Goal: Answer question/provide support

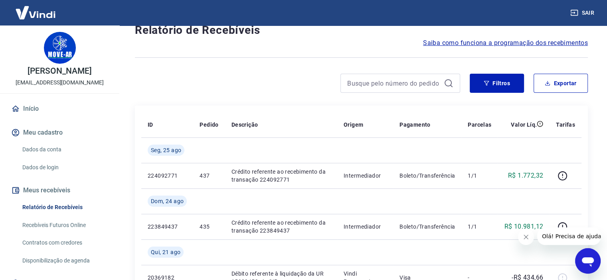
scroll to position [40, 0]
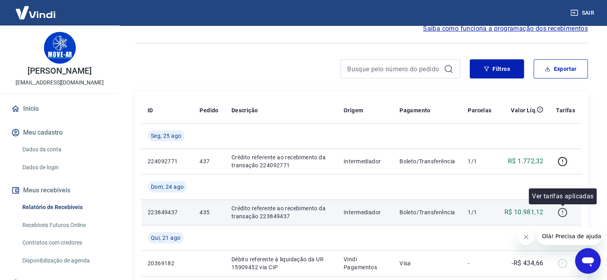
click at [562, 213] on icon "button" at bounding box center [562, 212] width 1 height 2
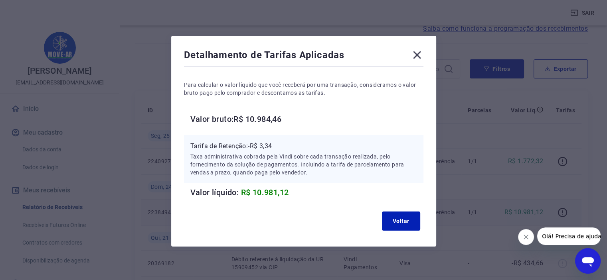
scroll to position [0, 0]
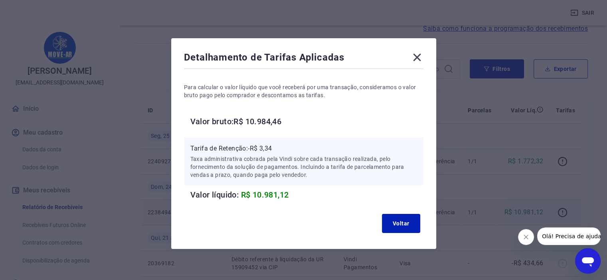
click at [417, 55] on icon at bounding box center [417, 57] width 13 height 13
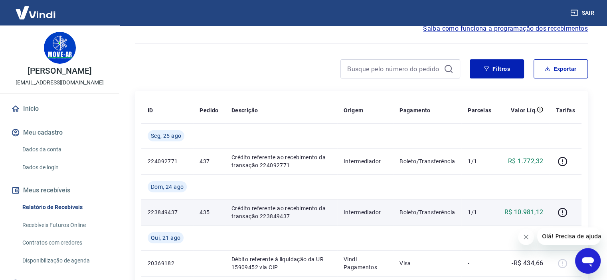
click at [236, 214] on p "Crédito referente ao recebimento da transação 223849437" at bounding box center [280, 213] width 99 height 16
drag, startPoint x: 202, startPoint y: 213, endPoint x: 220, endPoint y: 213, distance: 17.6
click at [220, 213] on td "435" at bounding box center [209, 213] width 32 height 26
click at [293, 216] on p "Crédito referente ao recebimento da transação 223849437" at bounding box center [280, 213] width 99 height 16
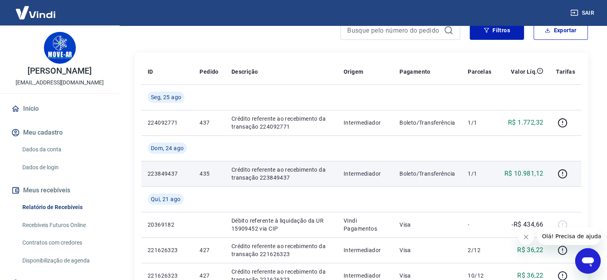
scroll to position [120, 0]
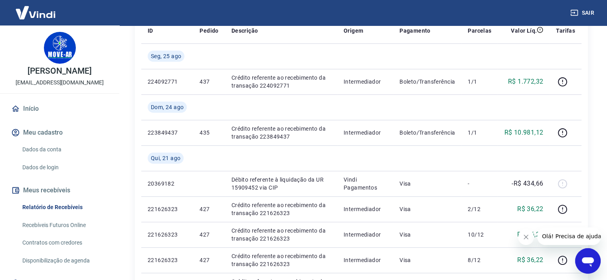
click at [582, 260] on icon "Abrir janela de mensagens" at bounding box center [588, 263] width 12 height 10
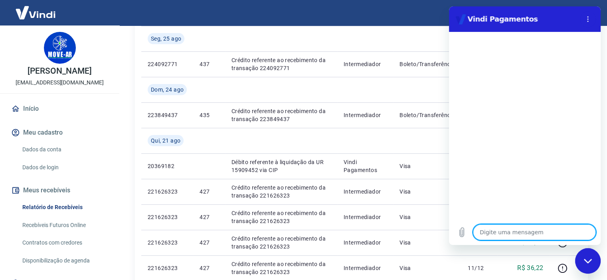
scroll to position [40, 0]
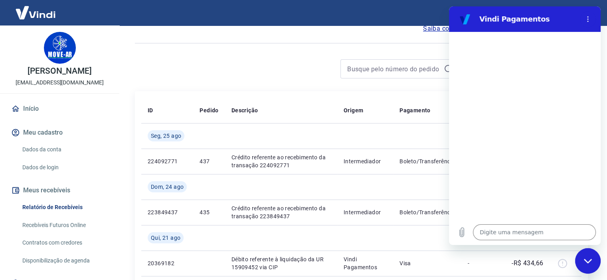
click at [508, 152] on div at bounding box center [525, 126] width 152 height 188
click at [525, 236] on textarea at bounding box center [534, 233] width 123 height 16
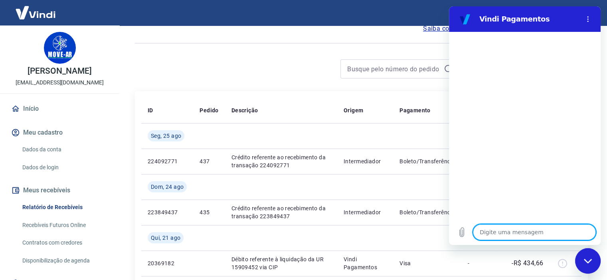
type textarea "p"
type textarea "x"
type textarea "pa"
type textarea "x"
type textarea "pag"
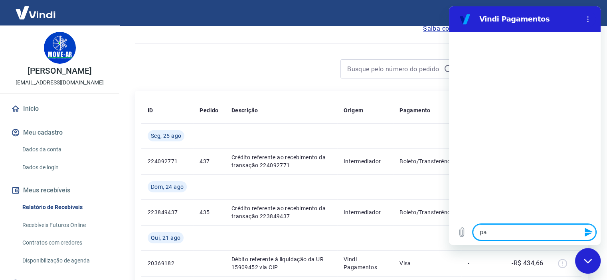
type textarea "x"
type textarea "paga"
type textarea "x"
type textarea "pagam"
type textarea "x"
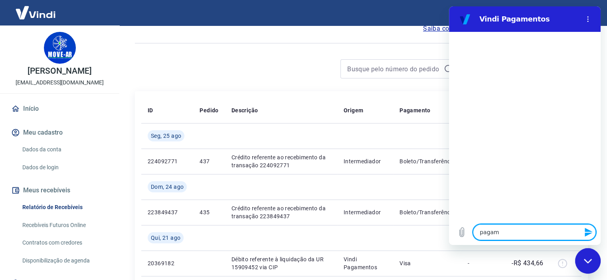
type textarea "pagame"
type textarea "x"
type textarea "pagamen"
type textarea "x"
type textarea "pagament"
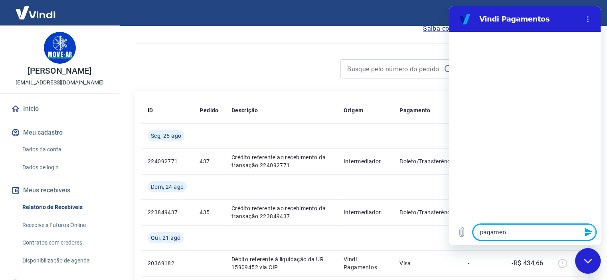
type textarea "x"
type textarea "pagamento"
type textarea "x"
type textarea "pagamentos"
type textarea "x"
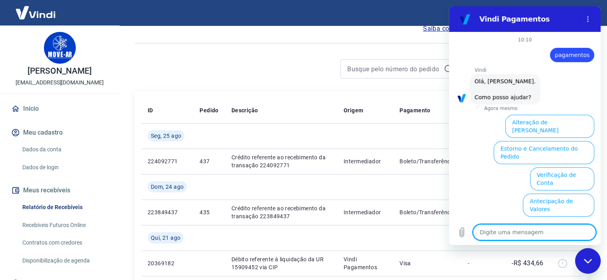
scroll to position [57, 0]
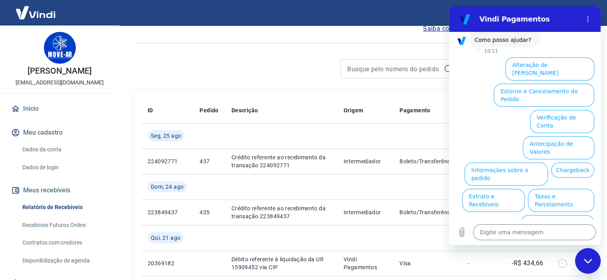
click at [509, 163] on button "Informações sobre o pedido" at bounding box center [505, 174] width 83 height 23
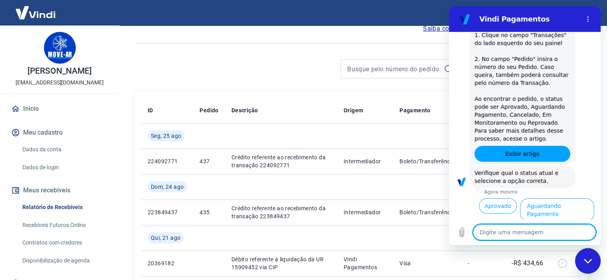
scroll to position [195, 0]
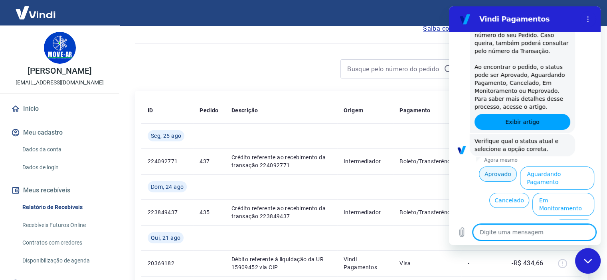
click at [494, 173] on button "Aprovado" at bounding box center [498, 174] width 38 height 15
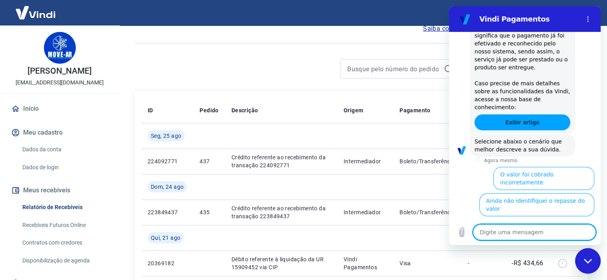
scroll to position [437, 0]
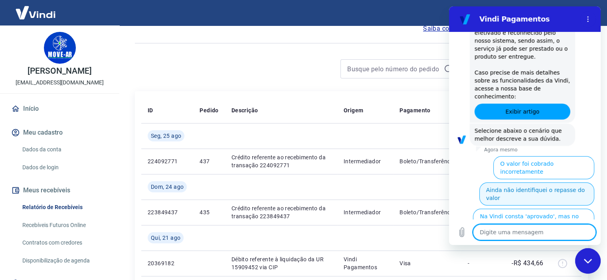
click at [525, 183] on button "Ainda não identifiquei o repasse do valor" at bounding box center [536, 194] width 115 height 23
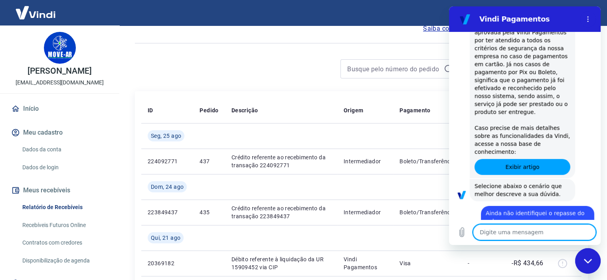
scroll to position [383, 0]
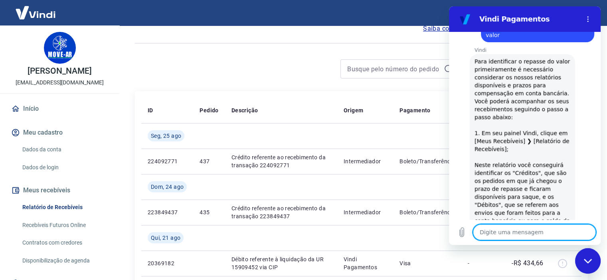
type textarea "x"
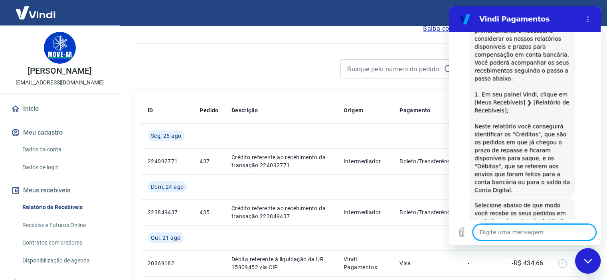
scroll to position [645, 0]
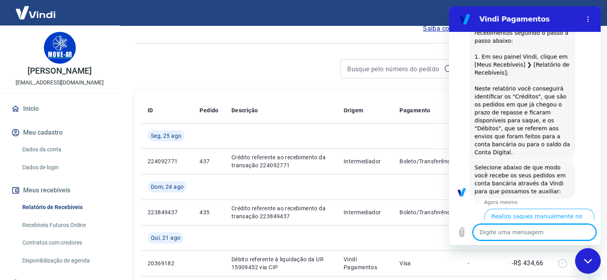
click at [533, 233] on textarea at bounding box center [534, 233] width 123 height 16
type textarea "n"
type textarea "x"
type textarea "no"
type textarea "x"
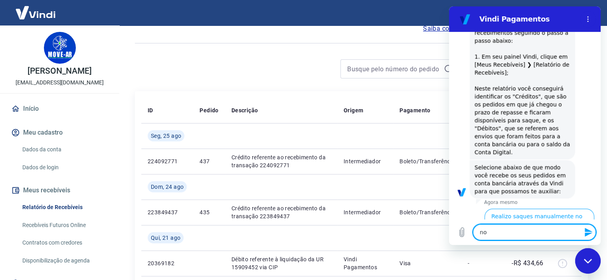
type textarea "no"
type textarea "x"
type textarea "no e"
type textarea "x"
type textarea "no ex"
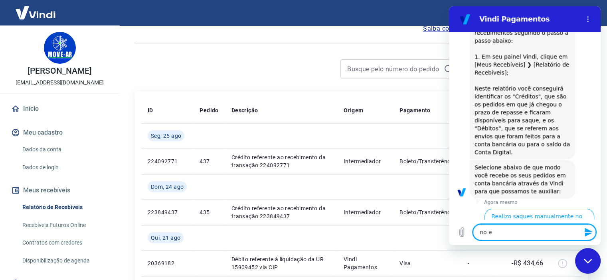
type textarea "x"
type textarea "no ext"
type textarea "x"
type textarea "no extr"
type textarea "x"
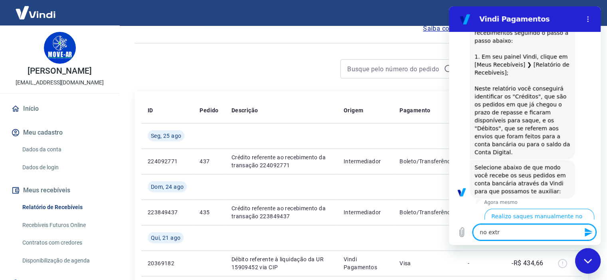
type textarea "no extra"
type textarea "x"
type textarea "no extrat"
type textarea "x"
type textarea "no extrato"
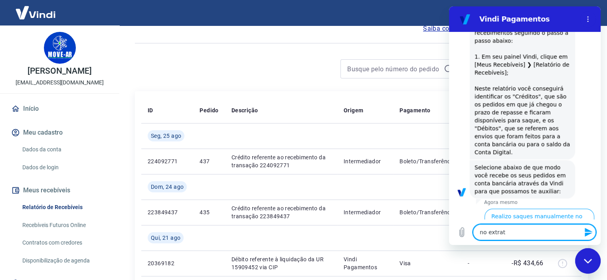
type textarea "x"
type textarea "no extrato"
type textarea "x"
type textarea "no extrato d"
type textarea "x"
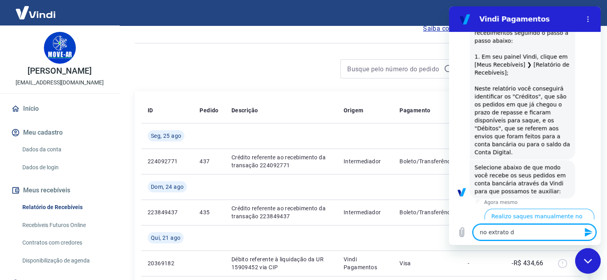
type textarea "no extrato di"
type textarea "x"
type textarea "no extrato diz"
type textarea "x"
type textarea "no extrato diz"
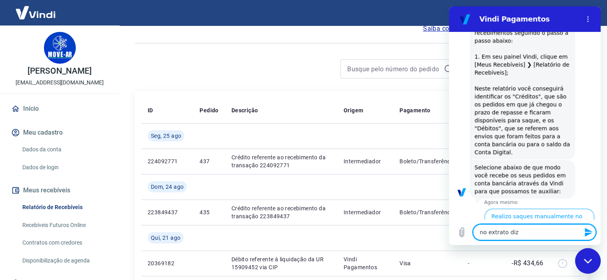
type textarea "x"
type textarea "no extrato diz q"
type textarea "x"
type textarea "no extrato diz qu"
type textarea "x"
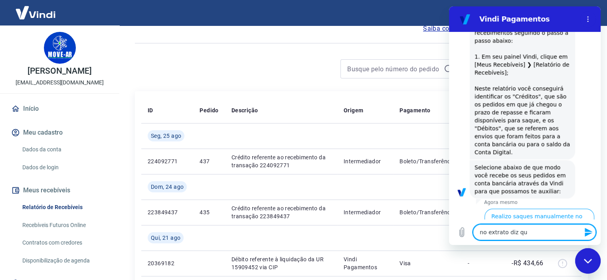
type textarea "no extrato diz que"
type textarea "x"
type textarea "no extrato diz que"
type textarea "x"
type textarea "no extrato diz que f"
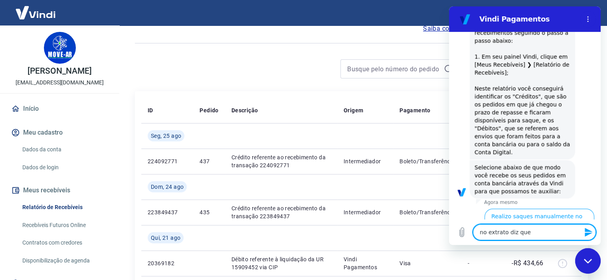
type textarea "x"
type textarea "no extrato diz que fo"
type textarea "x"
type textarea "no extrato diz que foi"
type textarea "x"
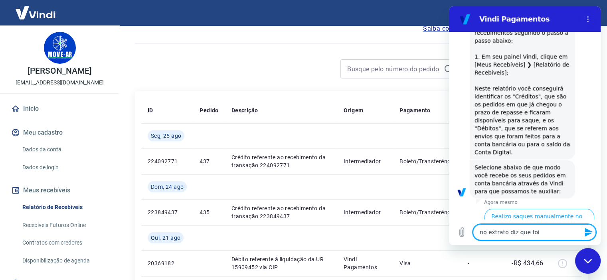
type textarea "no extrato diz que foi"
type textarea "x"
type textarea "no extrato diz que foi r"
type textarea "x"
type textarea "no extrato diz que foi re"
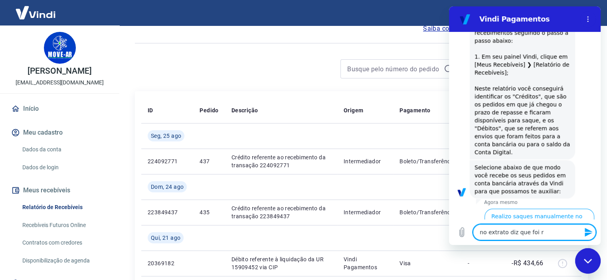
type textarea "x"
type textarea "no extrato diz que foi rea"
type textarea "x"
type textarea "no extrato diz que foi re"
type textarea "x"
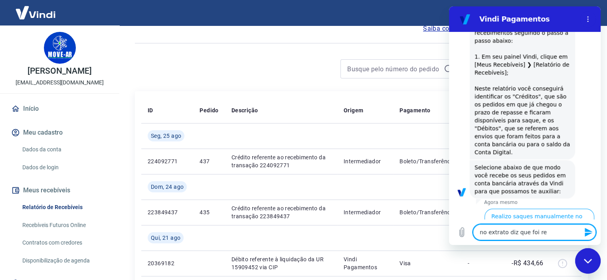
type textarea "no extrato diz que foi rep"
type textarea "x"
type textarea "no extrato diz que foi repa"
type textarea "x"
type textarea "no extrato diz que foi repas"
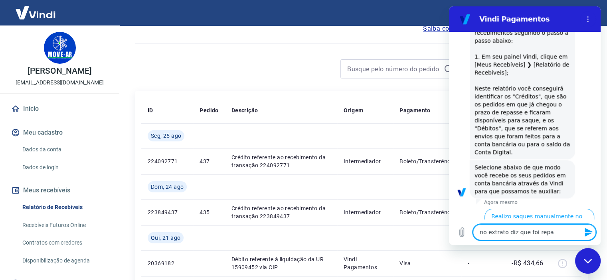
type textarea "x"
type textarea "no extrato diz que foi repass"
type textarea "x"
type textarea "no extrato diz que foi repassa"
type textarea "x"
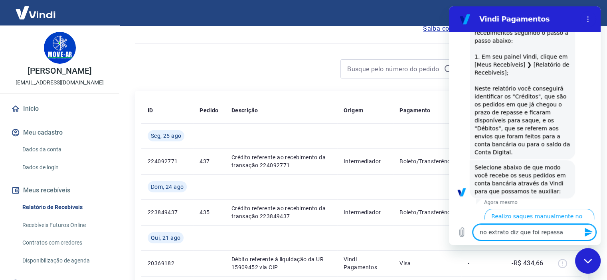
type textarea "no extrato diz que foi repassad"
type textarea "x"
type textarea "no extrato diz que foi repassado"
type textarea "x"
type textarea "no extrato diz que foi repassado"
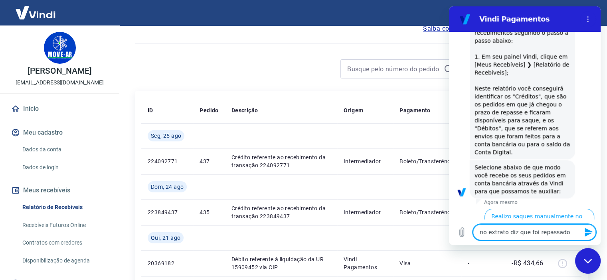
type textarea "x"
type textarea "no extrato diz que foi repassado d"
type textarea "x"
type textarea "no extrato diz que foi repassado di"
type textarea "x"
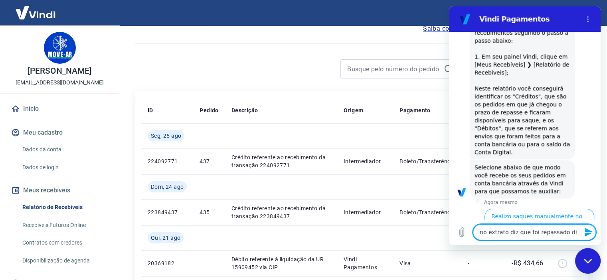
type textarea "no extrato diz que foi repassado dia"
type textarea "x"
type textarea "no extrato diz que foi repassado dia"
type textarea "x"
type textarea "no extrato diz que foi repassado dia 2"
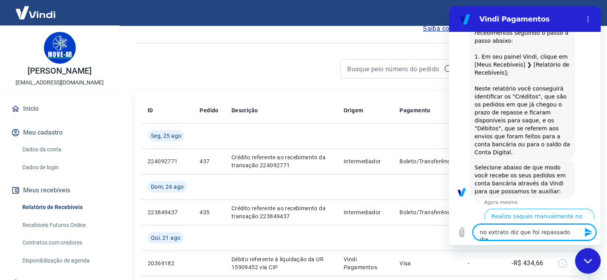
type textarea "x"
type textarea "no extrato diz que foi repassado dia 24"
type textarea "x"
type textarea "no extrato diz que foi repassado dia 24/"
type textarea "x"
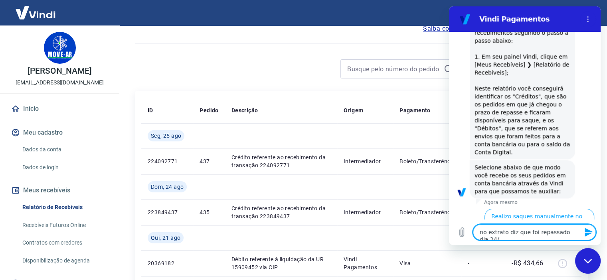
type textarea "no extrato diz que foi repassado dia 24/0"
type textarea "x"
type textarea "no extrato diz que foi repassado dia 24/08"
type textarea "x"
type textarea "no extrato diz que foi repassado dia 24/08,"
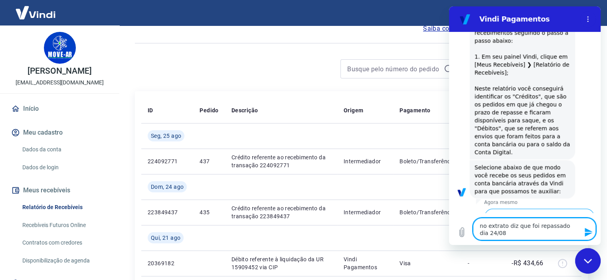
type textarea "x"
type textarea "no extrato diz que foi repassado dia 24/08,"
type textarea "x"
type textarea "no extrato diz que foi repassado dia 24/08, p"
type textarea "x"
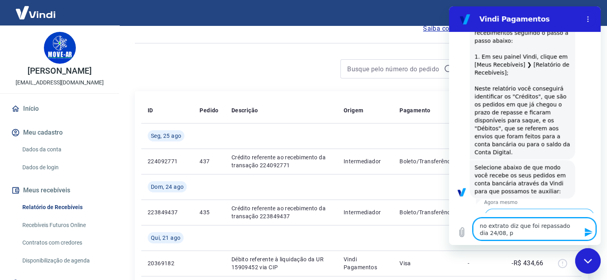
type textarea "no extrato diz que foi repassado dia 24/08, po"
type textarea "x"
type textarea "no extrato diz que foi repassado dia 24/08, por"
type textarea "x"
type textarea "no extrato diz que foi repassado dia 24/08, pore"
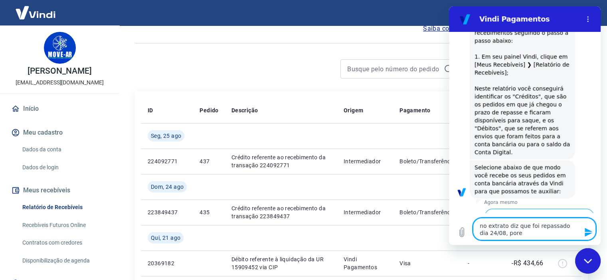
type textarea "x"
type textarea "no extrato diz que foi repassado dia 24/08, porem"
type textarea "x"
type textarea "no extrato diz que foi repassado dia 24/08, porem"
type textarea "x"
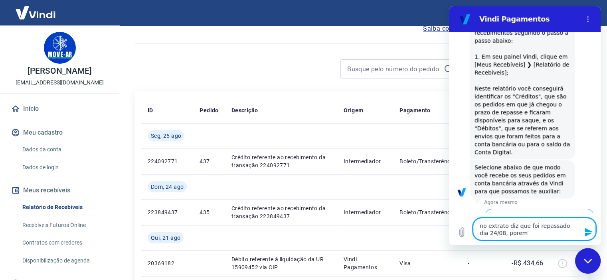
type textarea "no extrato diz que foi repassado dia 24/08, porem n"
type textarea "x"
type textarea "no extrato diz que foi repassado dia 24/08, porem nã"
type textarea "x"
type textarea "no extrato diz que foi repassado dia 24/08, porem não"
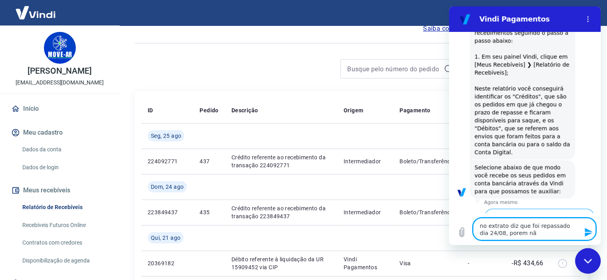
type textarea "x"
type textarea "no extrato diz que foi repassado dia 24/08, porem não"
type textarea "x"
type textarea "no extrato diz que foi repassado dia 24/08, porem não i"
type textarea "x"
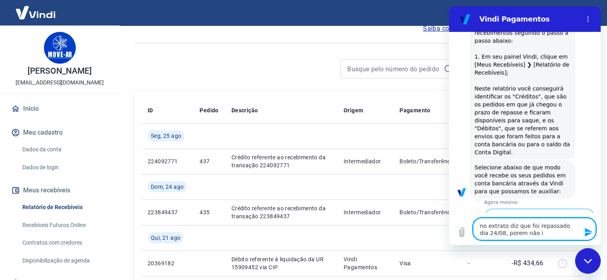
type textarea "no extrato diz que foi repassado dia 24/08, porem não id"
type textarea "x"
type textarea "no extrato diz que foi repassado dia 24/08, porem não ide"
type textarea "x"
type textarea "no extrato diz que foi repassado dia 24/08, porem não iden"
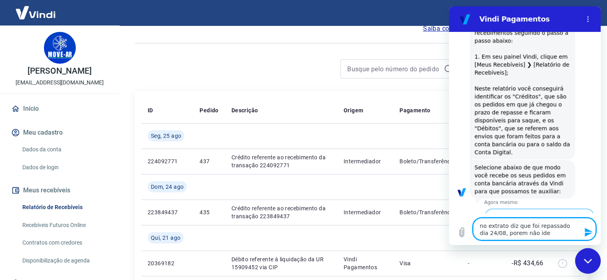
type textarea "x"
type textarea "no extrato diz que foi repassado dia 24/08, porem não ident"
type textarea "x"
type textarea "no extrato diz que foi repassado dia 24/08, porem não identi"
type textarea "x"
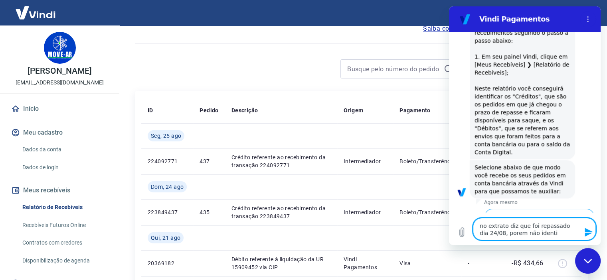
type textarea "no extrato diz que foi repassado dia 24/08, porem não identif"
type textarea "x"
type textarea "no extrato diz que foi repassado dia 24/08, porem não identifi"
type textarea "x"
type textarea "no extrato diz que foi repassado dia 24/08, porem não identific"
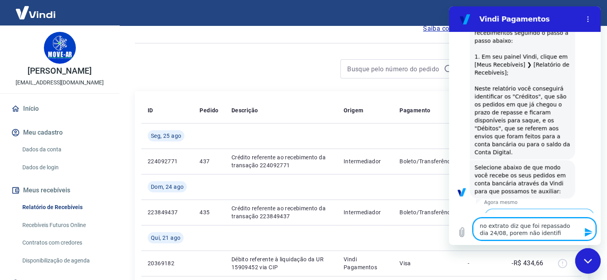
type textarea "x"
type textarea "no extrato diz que foi repassado dia 24/08, porem não identifica"
type textarea "x"
type textarea "no extrato diz que foi repassado dia 24/08, porem não identificam"
type textarea "x"
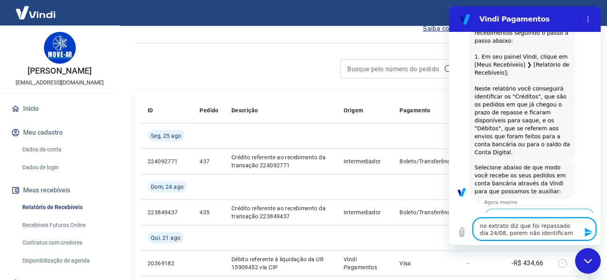
type textarea "no extrato diz que foi repassado dia 24/08, porem não identificamo"
type textarea "x"
type textarea "no extrato diz que foi repassado dia 24/08, porem não identificamos"
type textarea "x"
type textarea "no extrato diz que foi repassado dia 24/08, porem não identificamos"
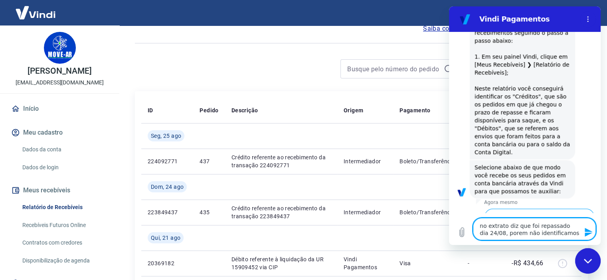
type textarea "x"
type textarea "no extrato diz que foi repassado dia 24/08, porem não identificamos n"
type textarea "x"
type textarea "no extrato diz que foi repassado dia 24/08, porem não identificamos na"
type textarea "x"
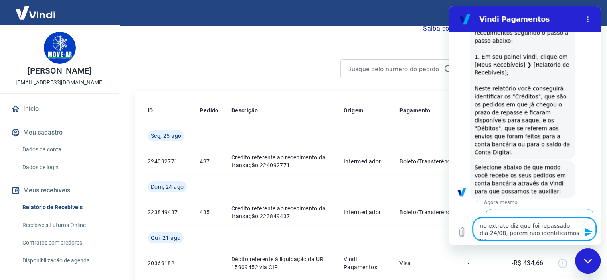
type textarea "no extrato diz que foi repassado dia 24/08, porem não identificamos na"
type textarea "x"
type textarea "no extrato diz que foi repassado dia 24/08, porem não identificamos na c"
type textarea "x"
type textarea "no extrato diz que foi repassado dia 24/08, porem não identificamos na co"
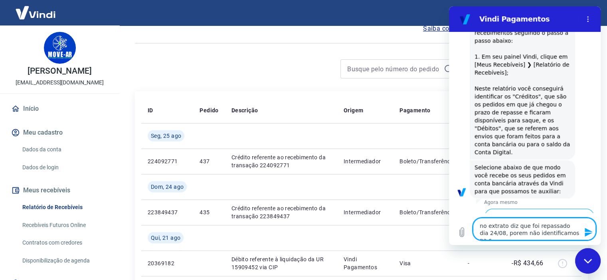
type textarea "x"
type textarea "no extrato diz que foi repassado dia 24/08, porem não identificamos na con"
type textarea "x"
type textarea "no extrato diz que foi repassado dia 24/08, porem não identificamos na cont"
type textarea "x"
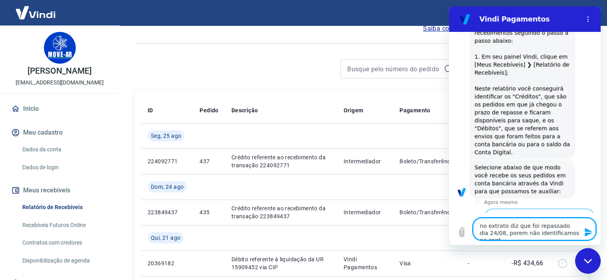
type textarea "no extrato diz que foi repassado dia 24/08, porem não identificamos na conta"
type textarea "x"
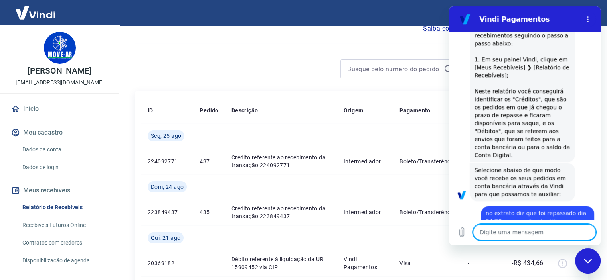
scroll to position [644, 0]
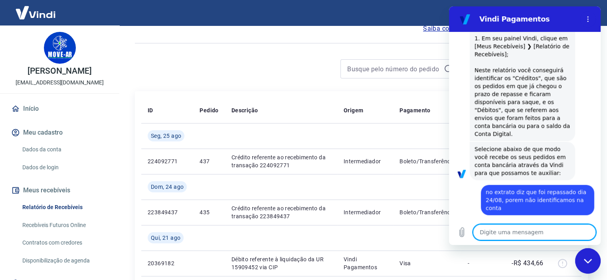
type textarea "x"
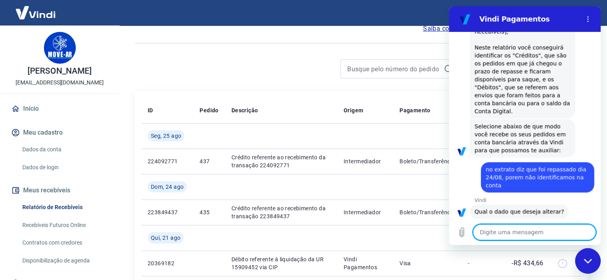
scroll to position [743, 0]
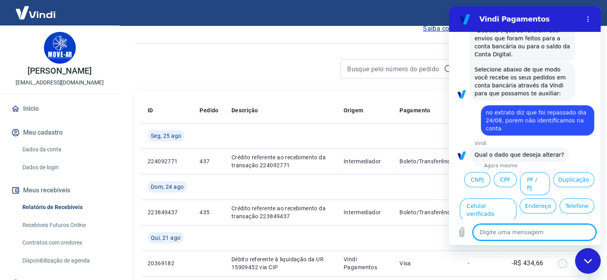
click at [534, 232] on textarea at bounding box center [534, 233] width 123 height 16
type textarea "f"
type textarea "x"
type textarea "fa"
type textarea "x"
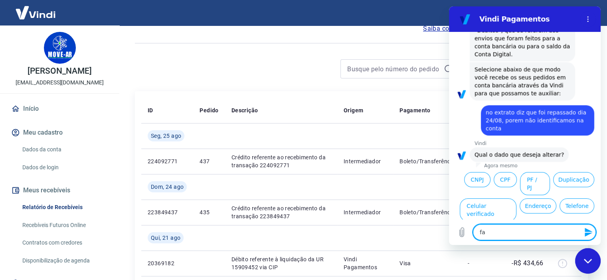
type textarea "fal"
type textarea "x"
type textarea "fala"
type textarea "x"
type textarea "falar"
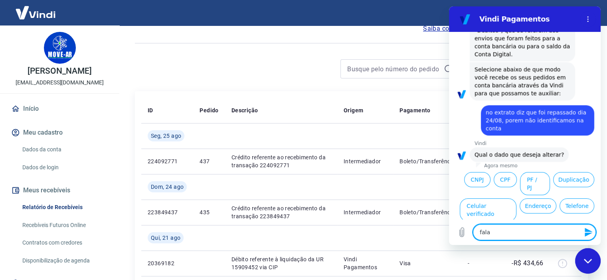
type textarea "x"
type textarea "falar"
type textarea "x"
type textarea "falar c"
type textarea "x"
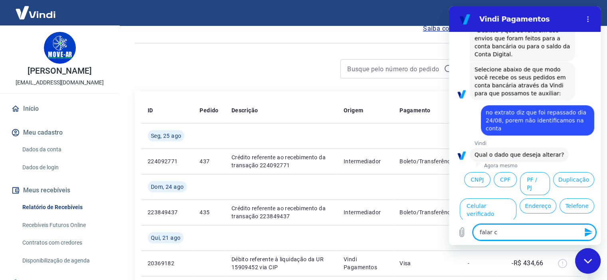
type textarea "falar co"
type textarea "x"
type textarea "falar com"
type textarea "x"
type textarea "falar com"
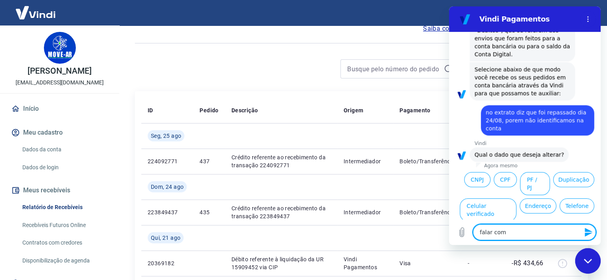
type textarea "x"
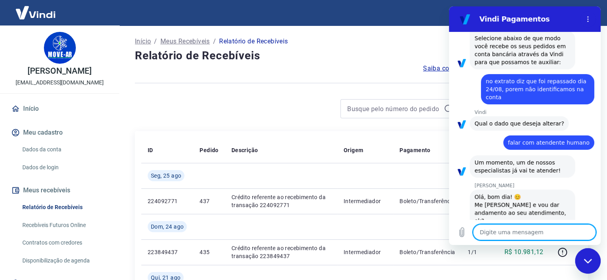
scroll to position [776, 0]
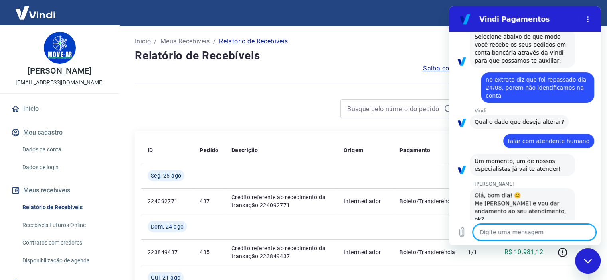
click at [538, 230] on textarea at bounding box center [534, 233] width 123 height 16
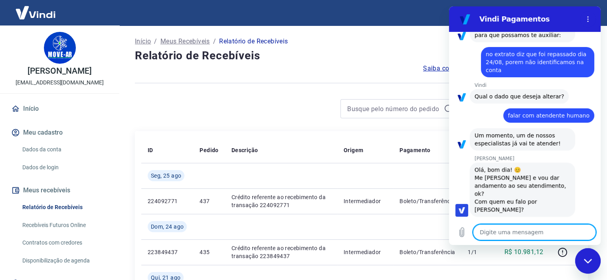
scroll to position [803, 0]
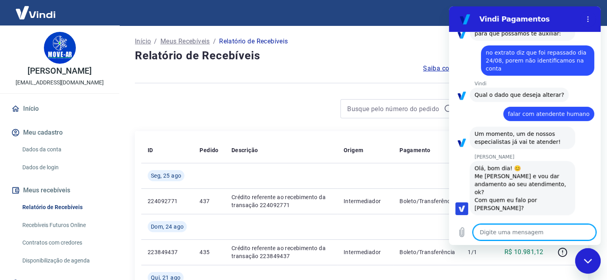
click at [554, 233] on textarea at bounding box center [534, 233] width 123 height 16
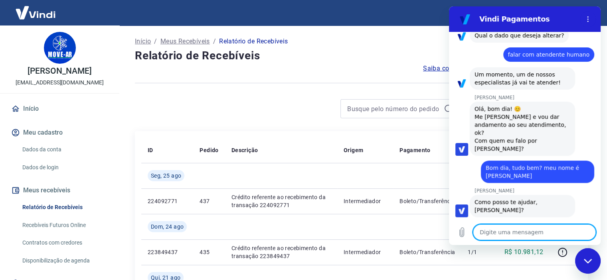
scroll to position [864, 0]
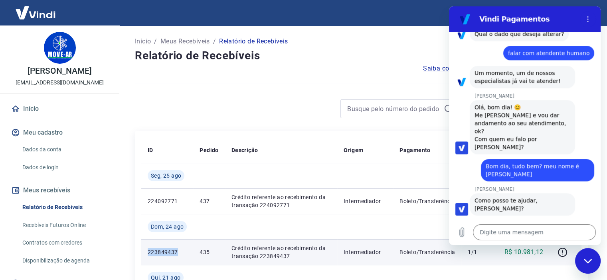
drag, startPoint x: 144, startPoint y: 252, endPoint x: 177, endPoint y: 255, distance: 33.7
click at [177, 255] on td "223849437" at bounding box center [167, 253] width 52 height 26
copy p "223849437"
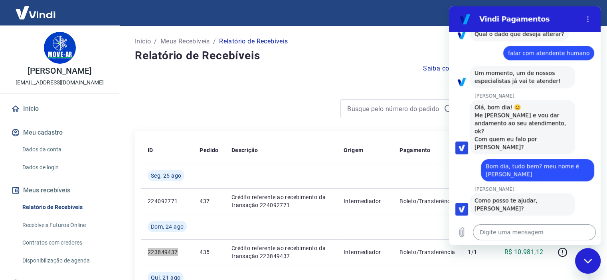
click at [506, 235] on textarea at bounding box center [534, 233] width 123 height 16
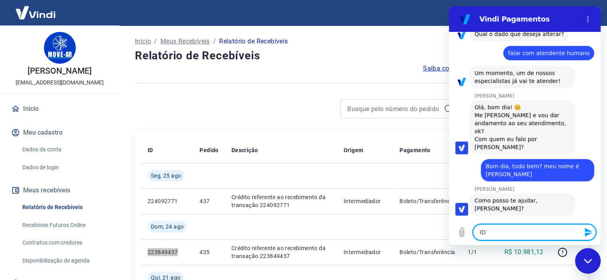
paste textarea "223849437"
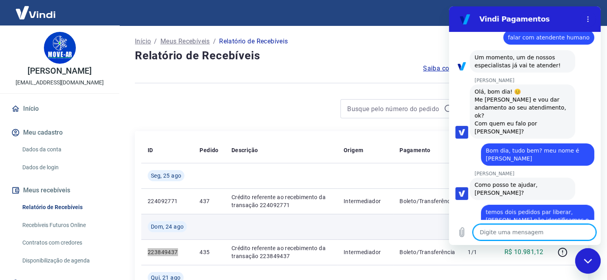
scroll to position [0, 0]
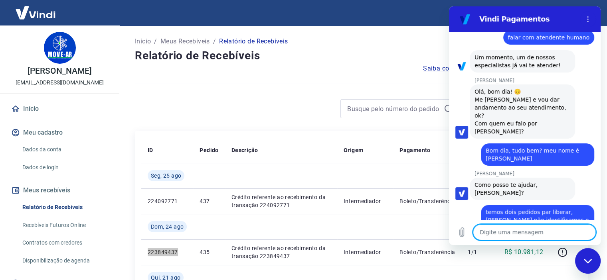
click at [499, 236] on textarea at bounding box center [534, 233] width 123 height 16
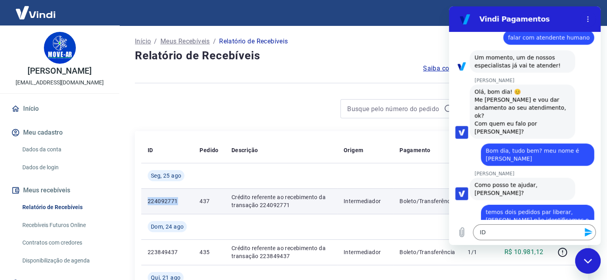
drag, startPoint x: 144, startPoint y: 203, endPoint x: 177, endPoint y: 204, distance: 32.7
click at [177, 204] on td "224092771" at bounding box center [167, 202] width 52 height 26
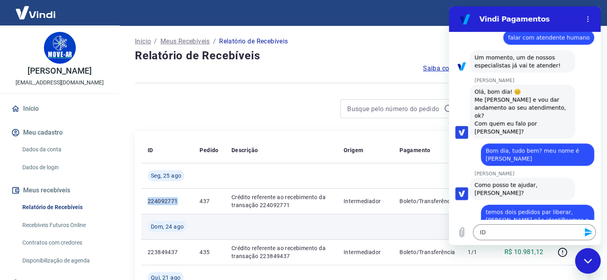
copy p "224092771"
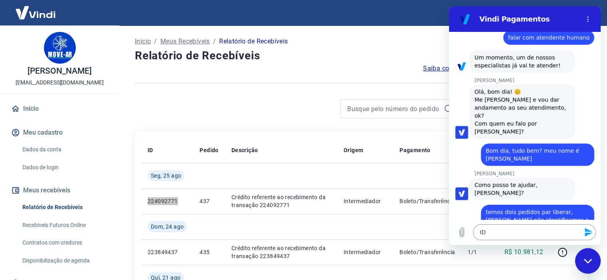
click at [498, 235] on textarea "ID" at bounding box center [534, 233] width 123 height 16
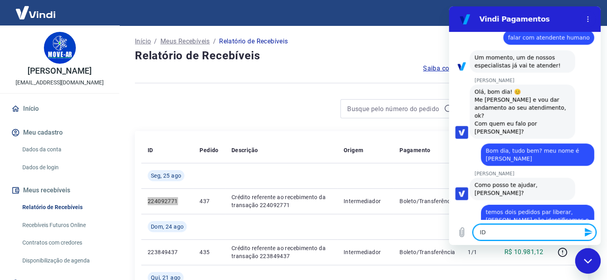
paste textarea "224092771"
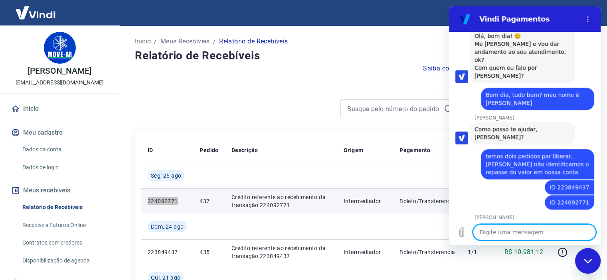
scroll to position [937, 0]
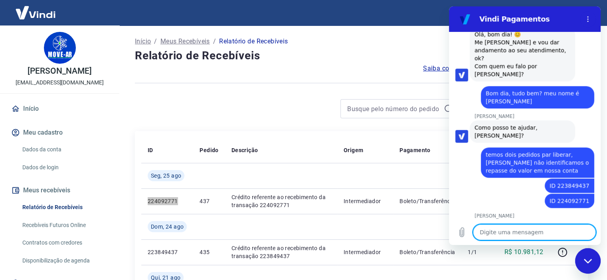
click at [524, 234] on textarea at bounding box center [534, 233] width 123 height 16
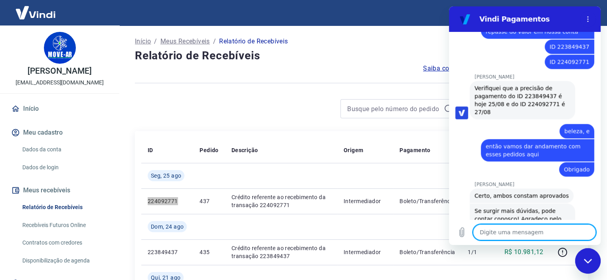
scroll to position [1096, 0]
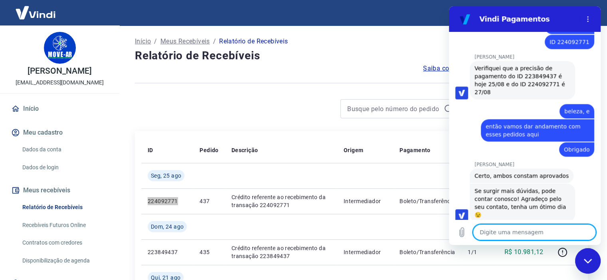
click at [533, 267] on button "Boa 👍" at bounding box center [540, 278] width 32 height 23
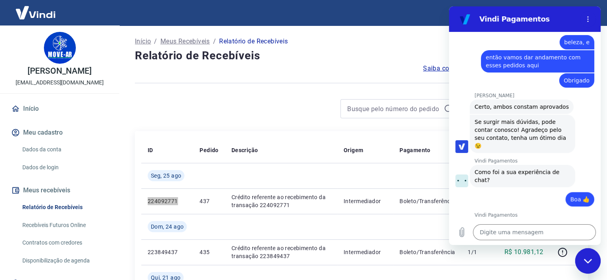
scroll to position [1165, 0]
click at [528, 238] on input "Dê sua opinião:" at bounding box center [531, 246] width 111 height 17
click at [540, 238] on input "Reposta rapida e precia" at bounding box center [531, 246] width 111 height 17
click at [537, 238] on input "Reposta rapida e precia" at bounding box center [531, 246] width 111 height 17
click at [566, 264] on span "Enviar" at bounding box center [572, 269] width 18 height 10
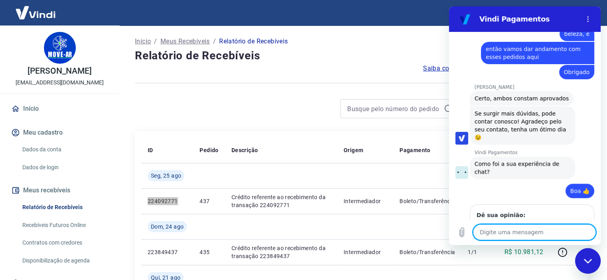
scroll to position [1175, 0]
